Goal: Information Seeking & Learning: Learn about a topic

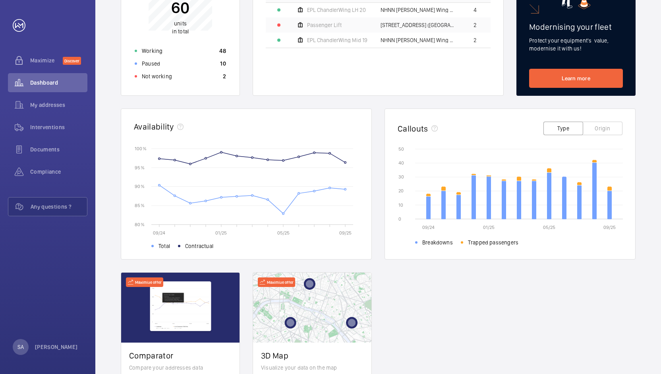
scroll to position [141, 0]
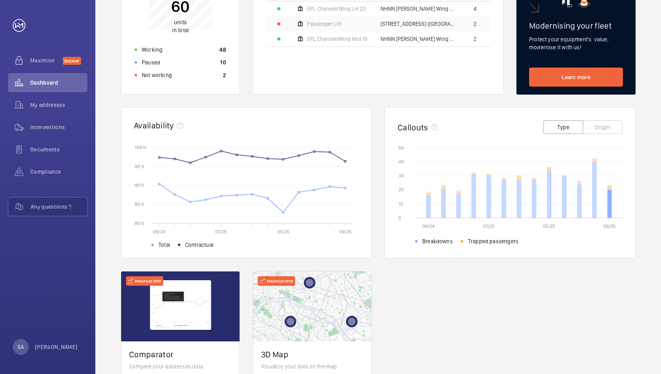
click at [609, 206] on icon at bounding box center [610, 204] width 4 height 28
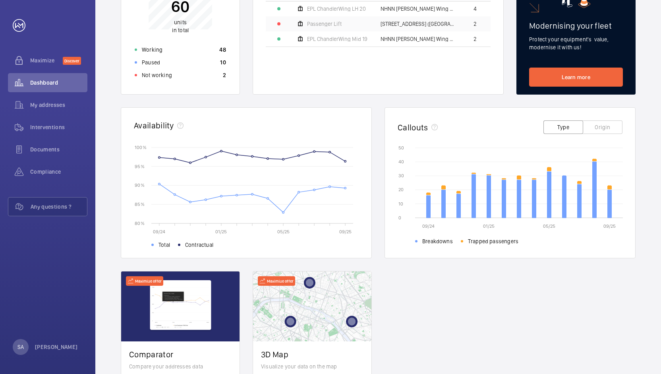
click at [604, 125] on button "Origin" at bounding box center [602, 127] width 40 height 14
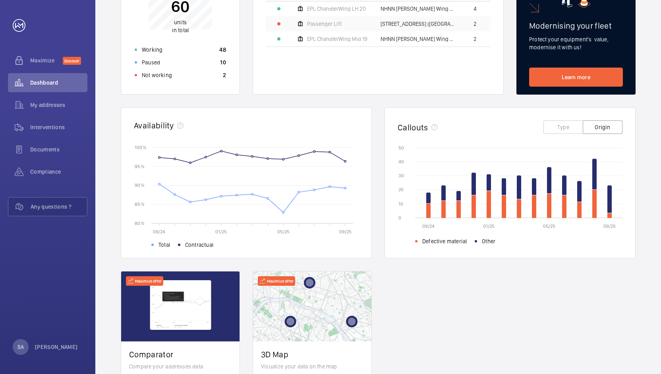
click at [557, 130] on button "Type" at bounding box center [563, 127] width 40 height 14
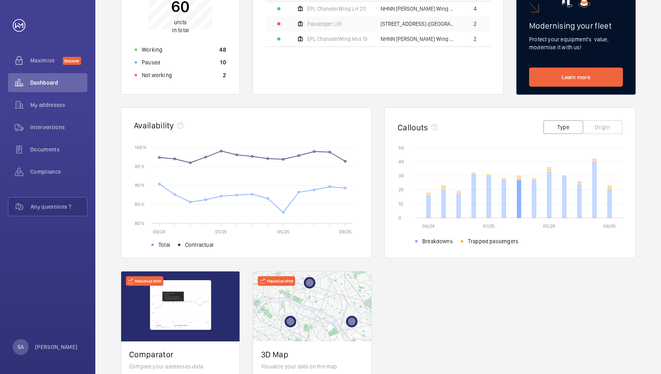
click at [518, 201] on icon at bounding box center [519, 199] width 4 height 38
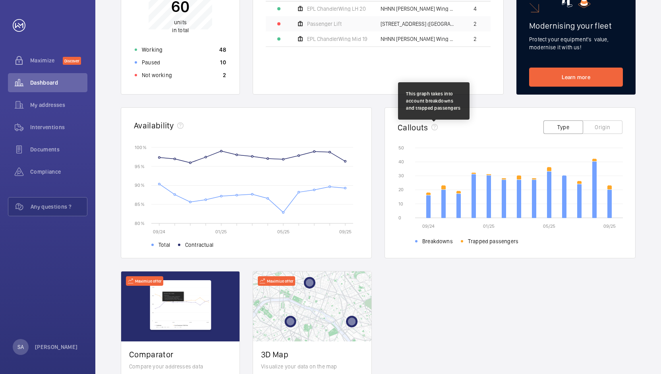
click at [436, 127] on mat-icon at bounding box center [434, 127] width 6 height 6
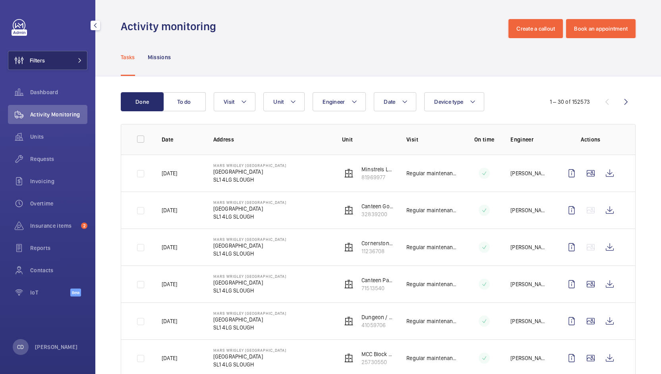
click at [61, 62] on button "Filters" at bounding box center [47, 60] width 79 height 19
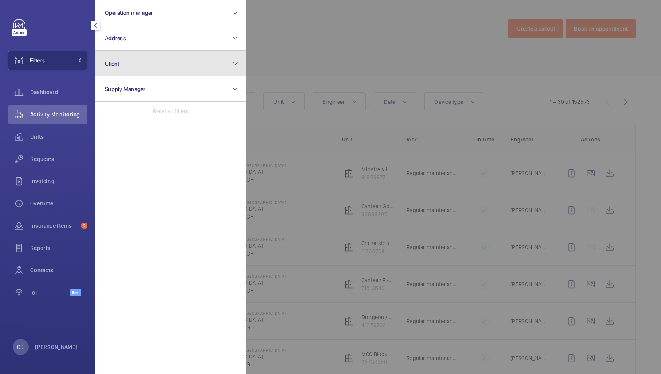
click at [147, 69] on button "Client" at bounding box center [170, 63] width 151 height 25
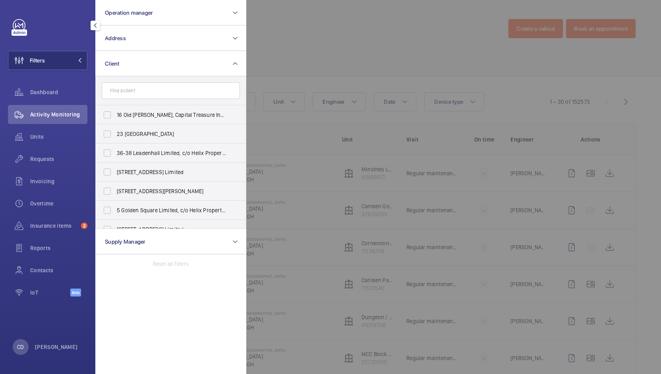
click at [187, 90] on input "text" at bounding box center [171, 90] width 138 height 17
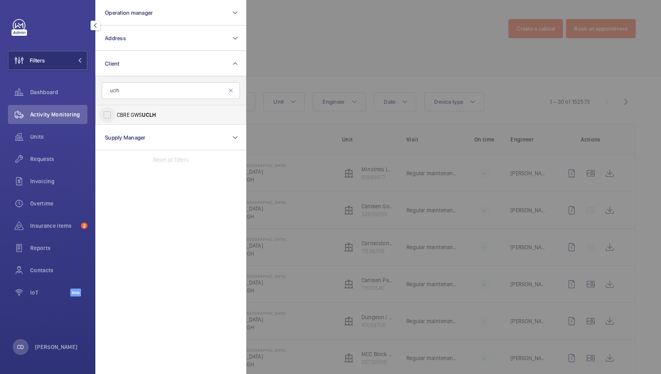
type input "uclh"
click at [108, 112] on input "CBRE GWS UCLH" at bounding box center [107, 115] width 16 height 16
checkbox input "true"
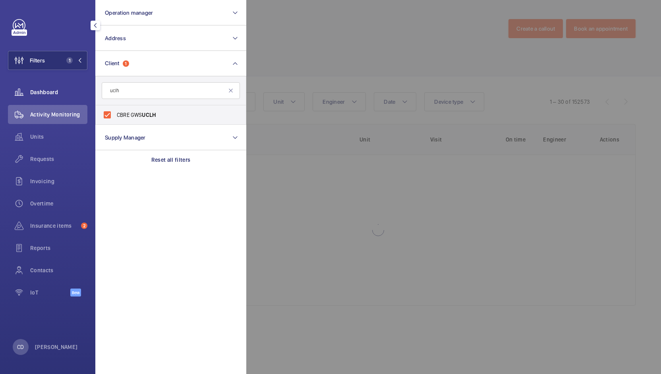
click at [58, 87] on div "Dashboard" at bounding box center [47, 92] width 79 height 19
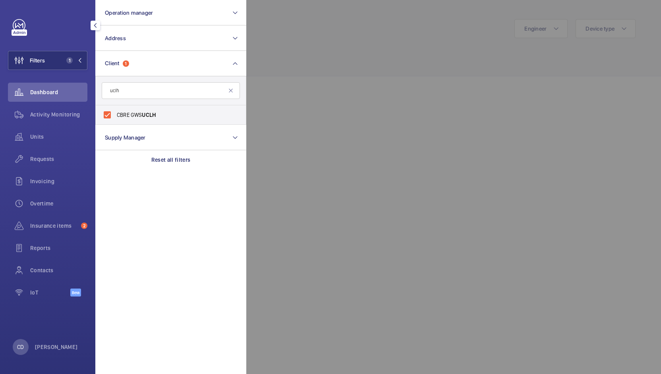
click at [291, 54] on div at bounding box center [576, 187] width 661 height 374
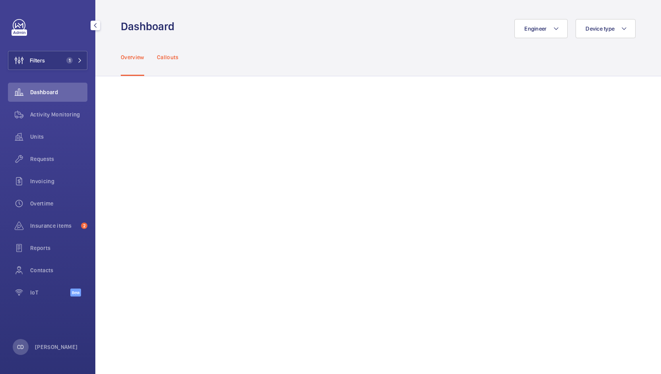
click at [170, 61] on div "Callouts" at bounding box center [168, 57] width 22 height 38
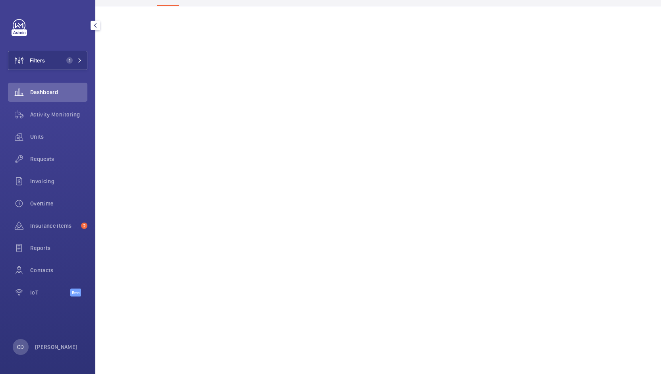
scroll to position [397, 0]
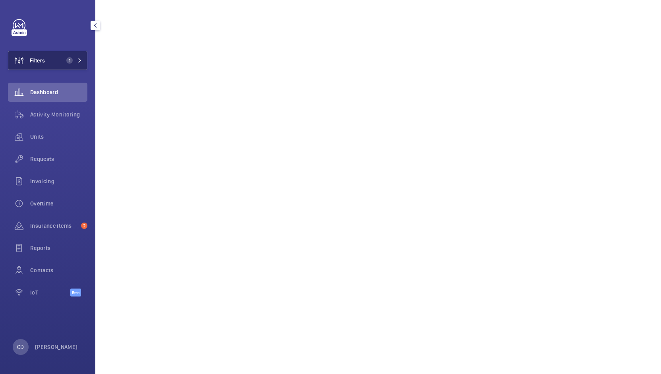
click at [59, 62] on button "Filters 1" at bounding box center [47, 60] width 79 height 19
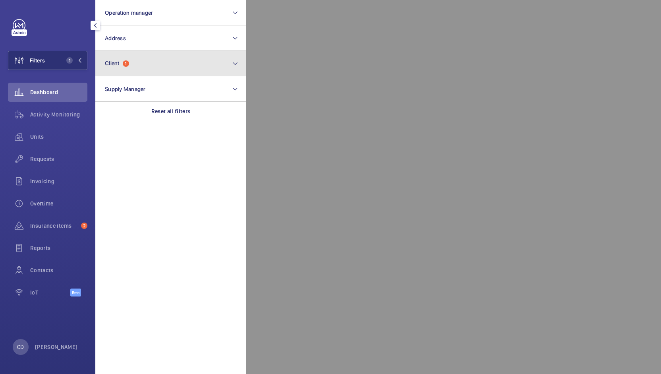
click at [138, 65] on button "Client 1" at bounding box center [170, 63] width 151 height 25
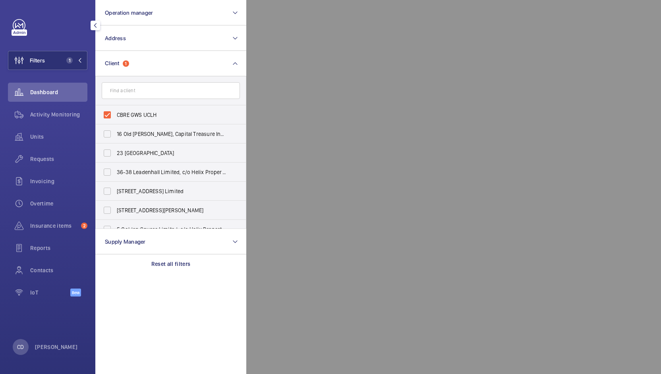
click at [50, 93] on span "Dashboard" at bounding box center [58, 92] width 57 height 8
click at [108, 115] on input "CBRE GWS UCLH" at bounding box center [107, 115] width 16 height 16
checkbox input "false"
click at [58, 91] on span "Dashboard" at bounding box center [58, 92] width 57 height 8
click at [96, 27] on mat-icon "button" at bounding box center [96, 25] width 10 height 6
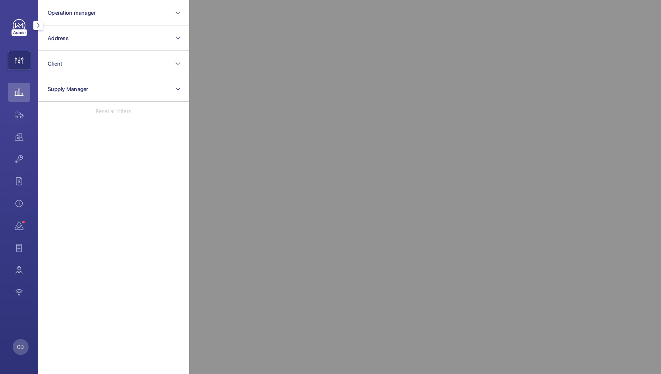
click at [38, 24] on mat-icon "button" at bounding box center [38, 25] width 10 height 6
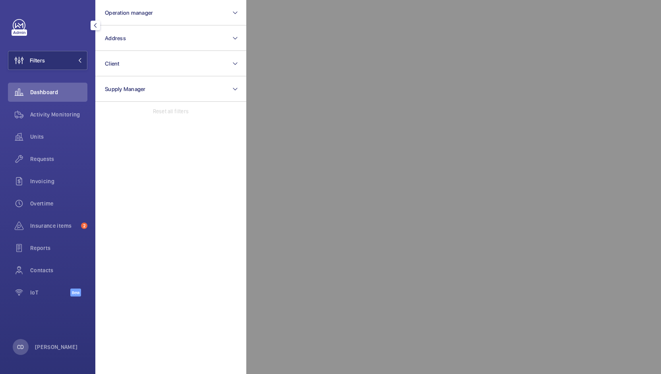
click at [46, 94] on span "Dashboard" at bounding box center [58, 92] width 57 height 8
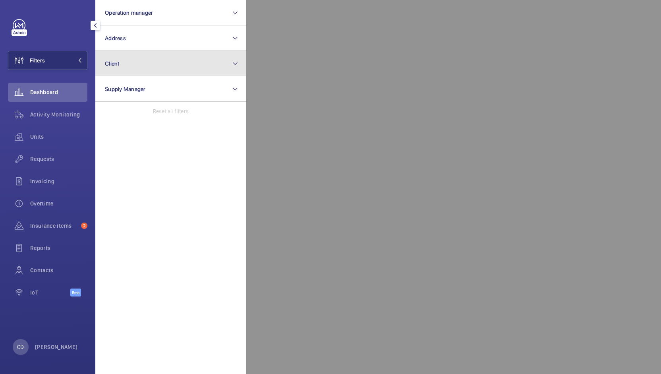
click at [150, 60] on button "Client" at bounding box center [170, 63] width 151 height 25
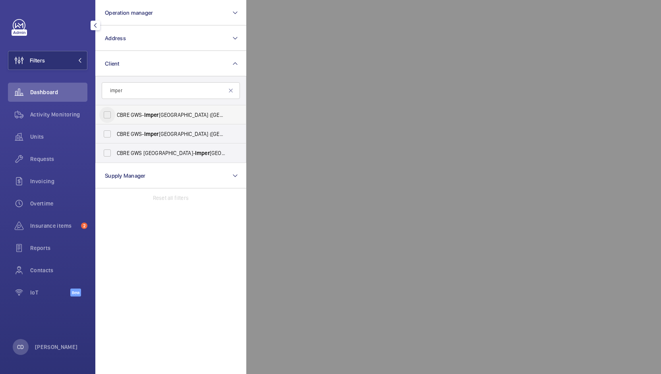
type input "imper"
click at [110, 113] on input "CBRE GWS- Imper ial Hospital (Charing Cross)" at bounding box center [107, 115] width 16 height 16
checkbox input "true"
click at [107, 137] on input "CBRE GWS- Imper ial Hospital (St Mary)" at bounding box center [107, 134] width 16 height 16
checkbox input "true"
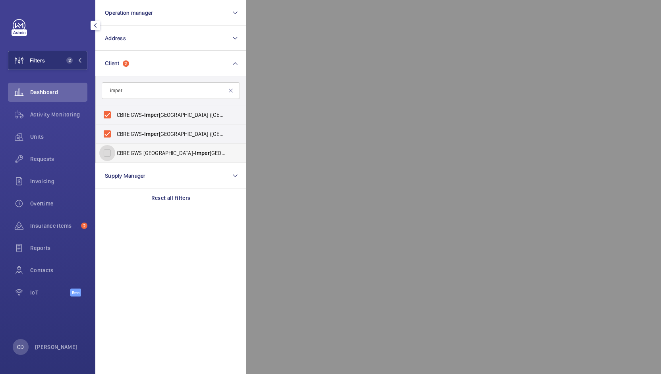
click at [106, 150] on input "CBRE GWS UK- Imper ial Hospital (Hammersmith)" at bounding box center [107, 153] width 16 height 16
checkbox input "true"
click at [646, 183] on div at bounding box center [576, 187] width 661 height 374
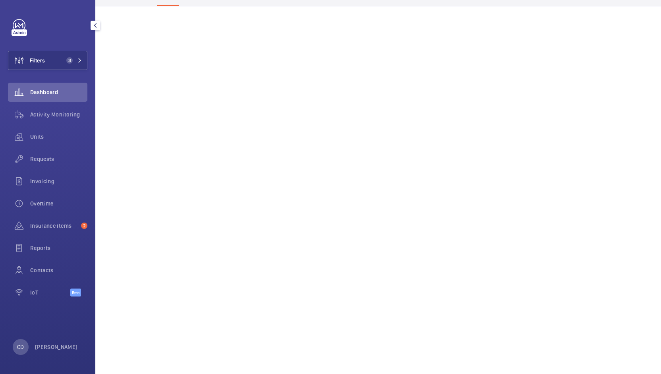
scroll to position [397, 0]
